Goal: Task Accomplishment & Management: Use online tool/utility

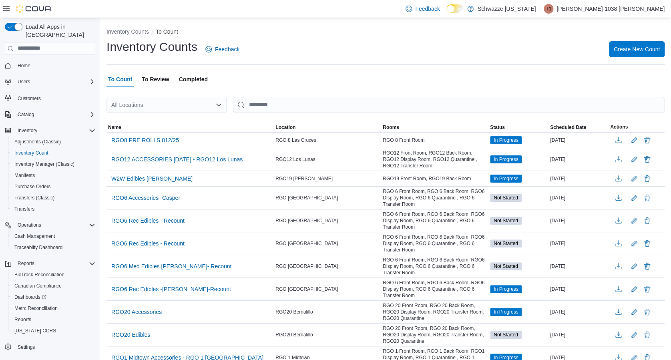
click at [208, 105] on div "All Locations" at bounding box center [166, 105] width 120 height 16
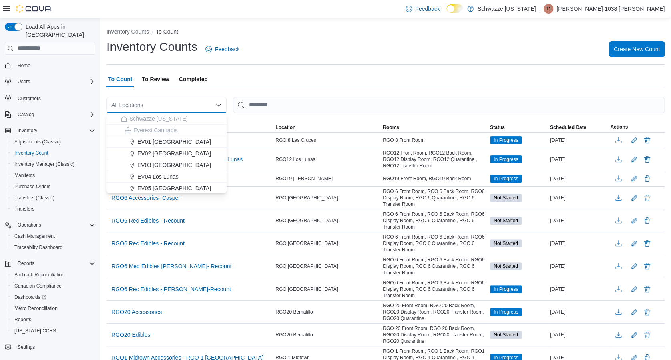
click at [157, 79] on span "To Review" at bounding box center [155, 79] width 27 height 16
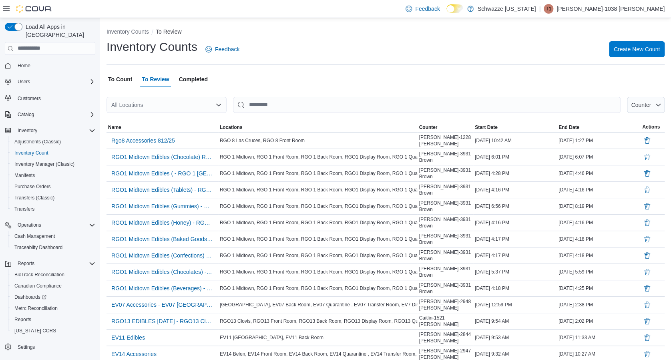
click at [98, 80] on div "Load All Apps in New Hub Home Users Customers Catalog Inventory Adjustments (Cl…" at bounding box center [50, 190] width 100 height 345
click at [127, 74] on span "To Count" at bounding box center [120, 79] width 24 height 16
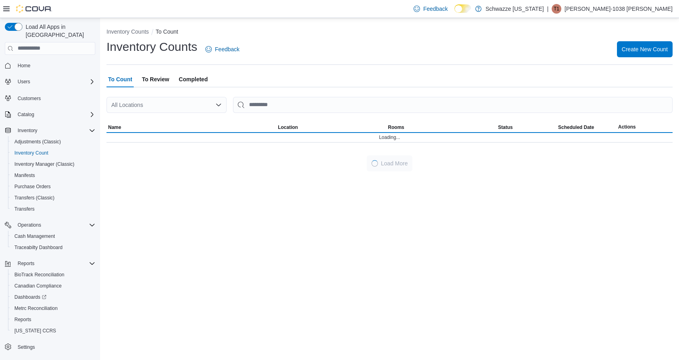
click at [154, 103] on div "All Locations" at bounding box center [166, 105] width 120 height 16
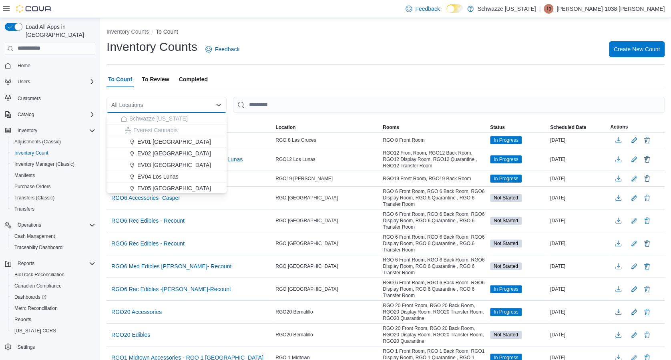
click at [203, 152] on div "EV02 Far NE Heights" at bounding box center [171, 153] width 101 height 8
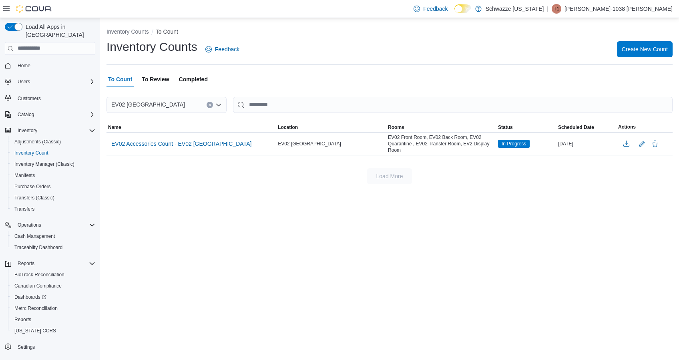
click at [164, 81] on span "To Review" at bounding box center [155, 79] width 27 height 16
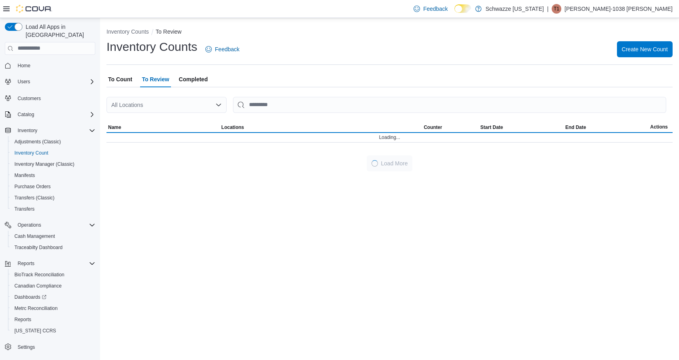
click at [173, 100] on div "All Locations" at bounding box center [166, 105] width 120 height 16
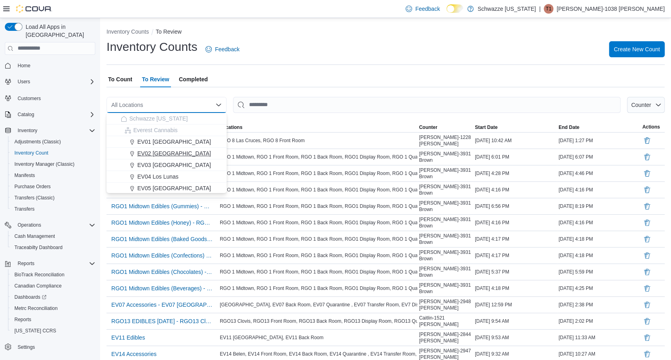
click at [173, 154] on span "EV02 Far NE Heights" at bounding box center [174, 153] width 74 height 8
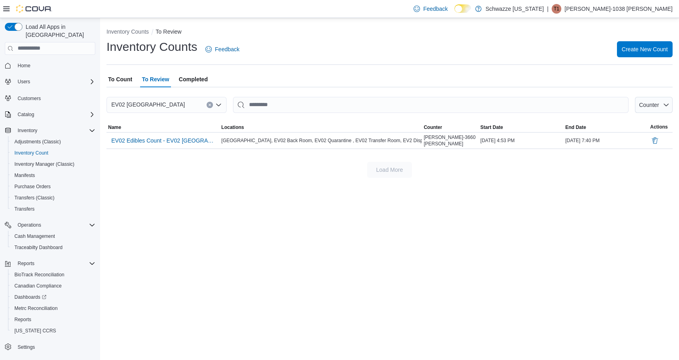
click at [128, 77] on span "To Count" at bounding box center [120, 79] width 24 height 16
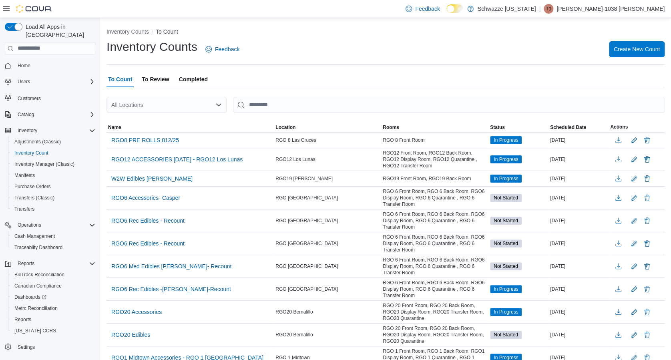
click at [173, 99] on div "All Locations" at bounding box center [166, 105] width 120 height 16
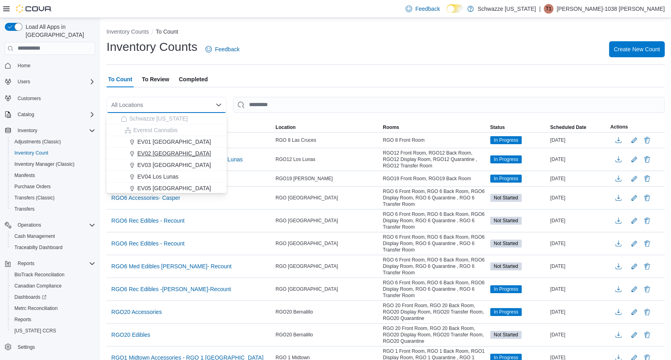
click at [175, 151] on span "EV02 Far NE Heights" at bounding box center [174, 153] width 74 height 8
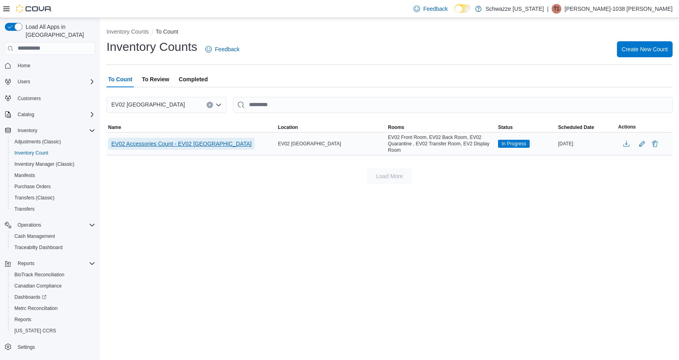
click at [179, 146] on span "EV02 Accessories Count - EV02 Far NE Heights" at bounding box center [181, 144] width 140 height 8
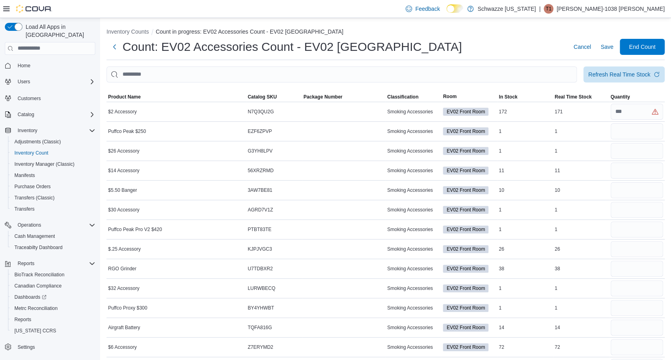
click at [430, 40] on div "Count: EV02 Accessories Count - EV02 Far NE Heights Cancel Save End Count" at bounding box center [385, 47] width 558 height 16
